Goal: Find specific page/section: Find specific page/section

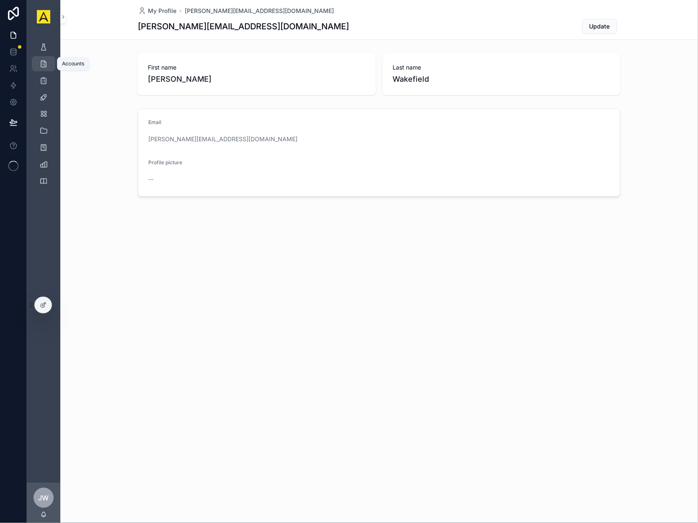
click at [42, 62] on icon "scrollable content" at bounding box center [43, 64] width 8 height 8
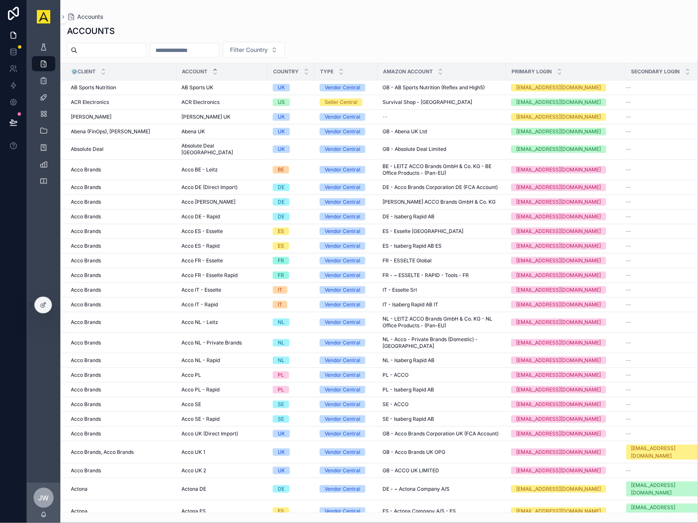
click at [114, 52] on input "scrollable content" at bounding box center [112, 50] width 69 height 12
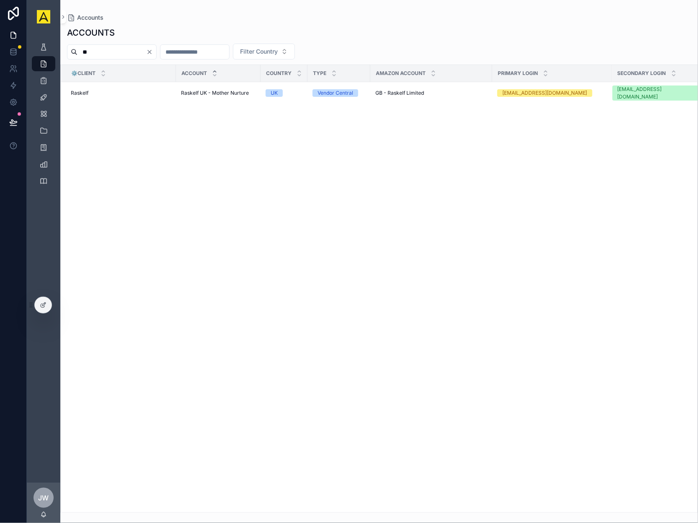
type input "*"
